Goal: Information Seeking & Learning: Find specific fact

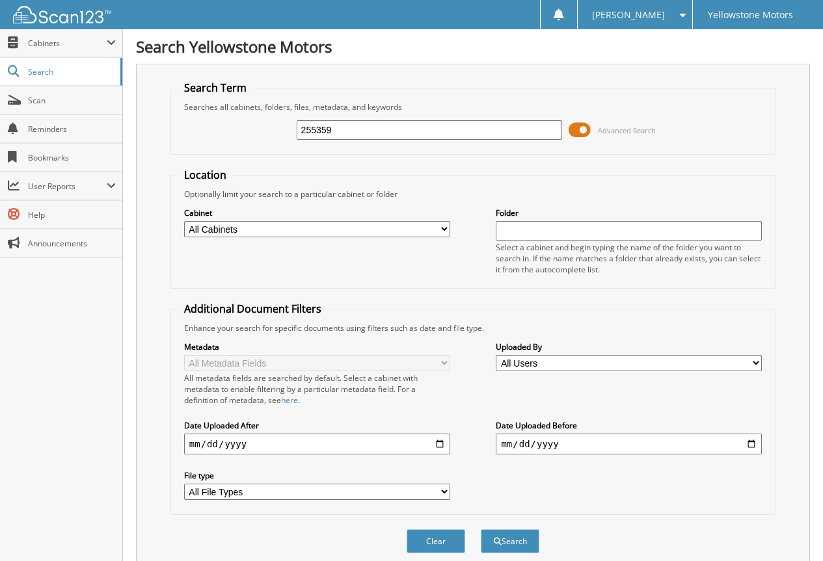
click at [395, 131] on input "255359" at bounding box center [430, 130] width 266 height 20
paste input "433"
type input "255433"
click at [481, 530] on button "Search" at bounding box center [510, 542] width 59 height 24
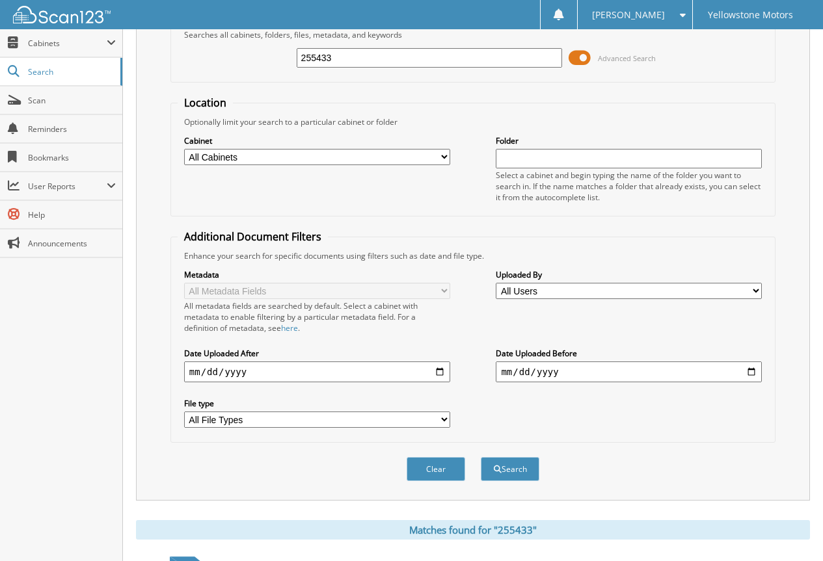
scroll to position [260, 0]
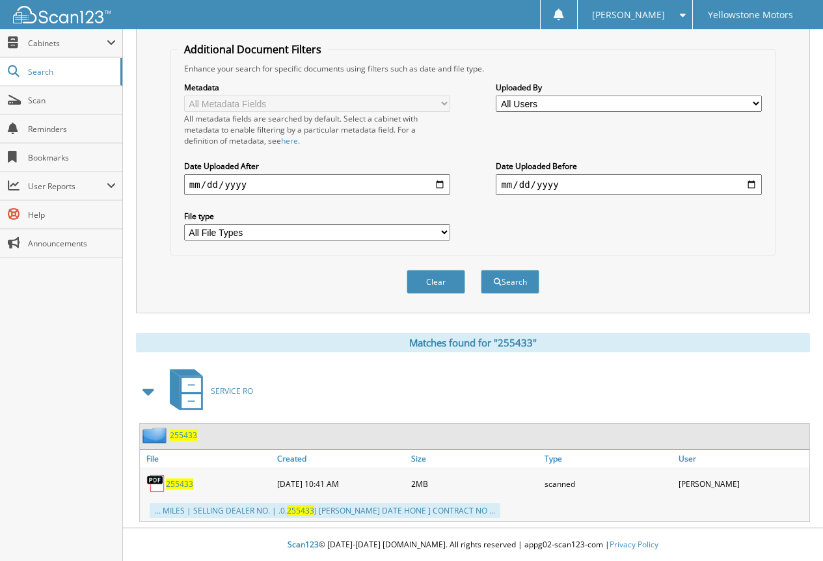
click at [190, 485] on span "255433" at bounding box center [179, 484] width 27 height 11
